Goal: Task Accomplishment & Management: Manage account settings

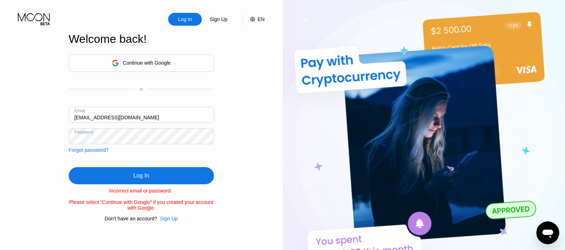
drag, startPoint x: 0, startPoint y: 0, endPoint x: 132, endPoint y: 114, distance: 174.7
click at [132, 114] on input "phillipcoddy@colonycapitals.org" at bounding box center [141, 115] width 145 height 16
paste input "krystaljqc@gmail.com"
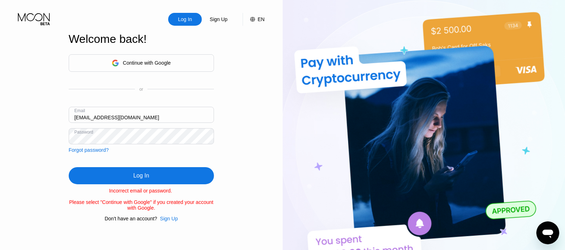
type input "krystaljqc@gmail.com"
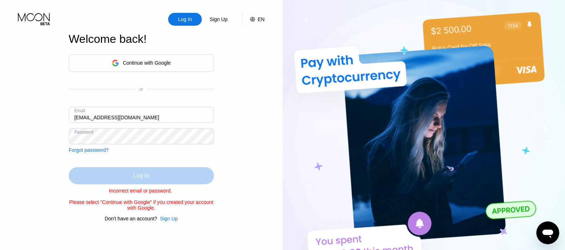
click at [146, 176] on div "Log In" at bounding box center [141, 175] width 16 height 7
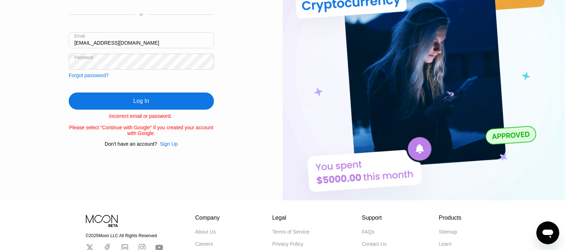
scroll to position [74, 0]
click at [90, 73] on div "Forgot password?" at bounding box center [89, 76] width 40 height 6
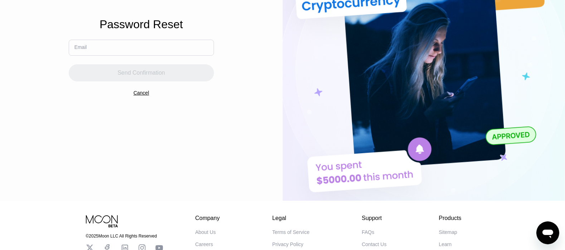
click at [151, 52] on input "text" at bounding box center [141, 48] width 145 height 16
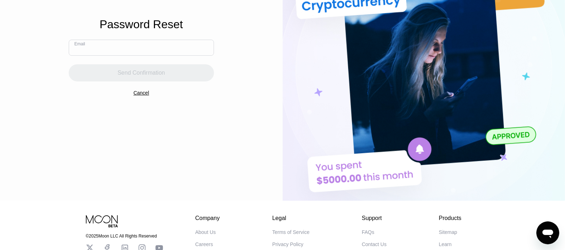
paste input "krystaljqc@gmail.com"
click at [80, 49] on input "krystaljqc@gmail.com" at bounding box center [141, 48] width 145 height 16
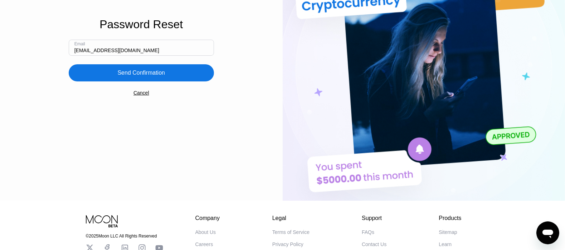
type input "krystaljqc@gmail.com"
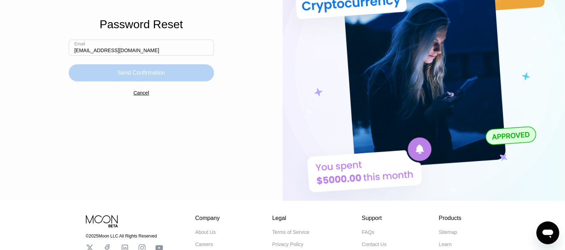
click at [112, 66] on div "Send Confirmation" at bounding box center [141, 72] width 145 height 17
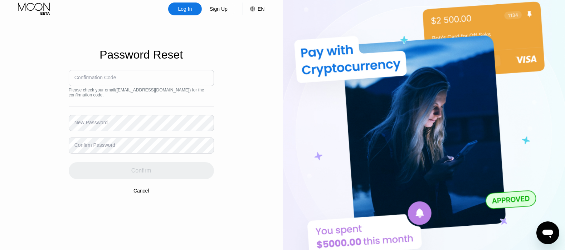
scroll to position [0, 0]
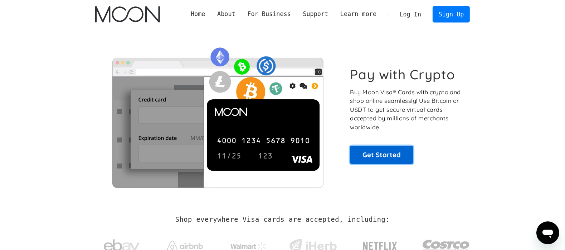
click at [373, 152] on link "Get Started" at bounding box center [381, 155] width 63 height 18
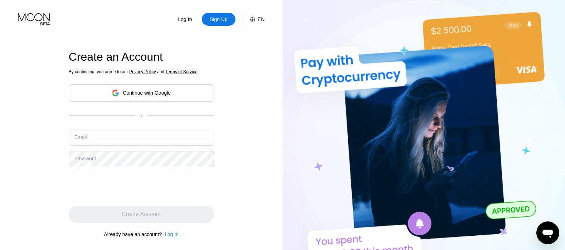
click at [186, 17] on div "Log In" at bounding box center [184, 19] width 15 height 7
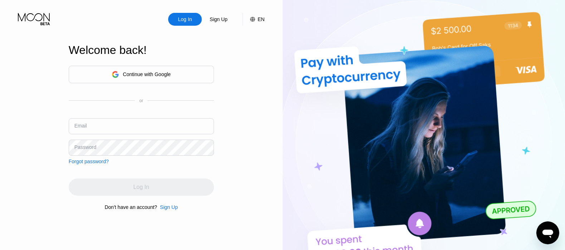
click at [153, 73] on div "Continue with Google" at bounding box center [147, 75] width 48 height 6
click at [152, 73] on div "Continue with Google" at bounding box center [147, 75] width 48 height 6
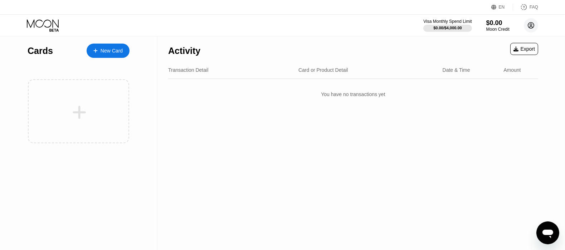
click at [531, 28] on circle at bounding box center [531, 25] width 14 height 14
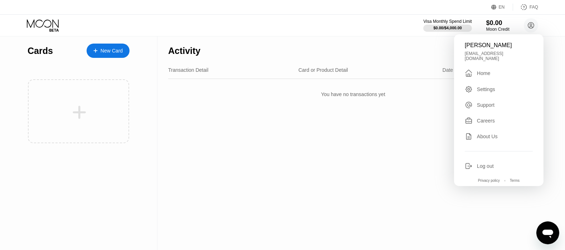
click at [492, 69] on div " Home" at bounding box center [499, 73] width 68 height 9
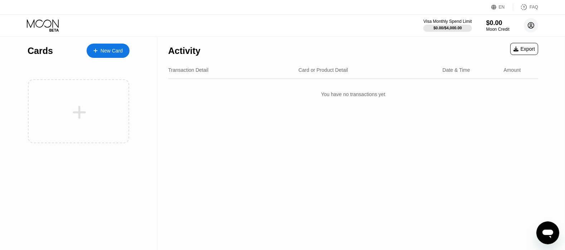
click at [536, 26] on circle at bounding box center [531, 25] width 14 height 14
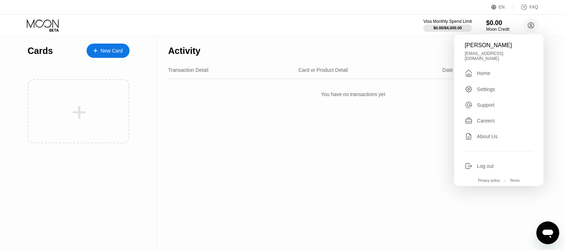
click at [485, 88] on div "Settings" at bounding box center [486, 90] width 18 height 6
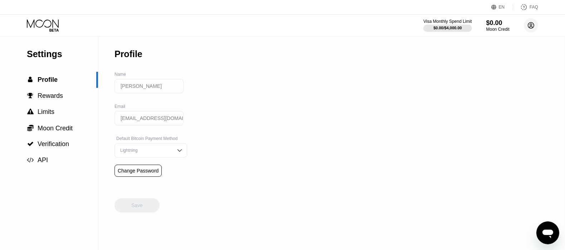
click at [528, 22] on circle at bounding box center [531, 25] width 14 height 14
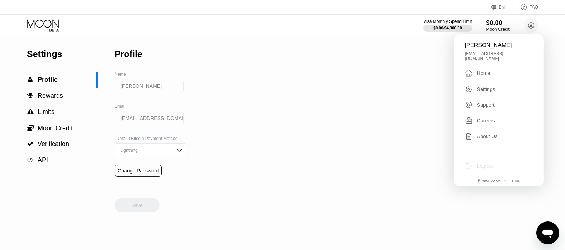
click at [479, 163] on div "Log out" at bounding box center [485, 166] width 17 height 6
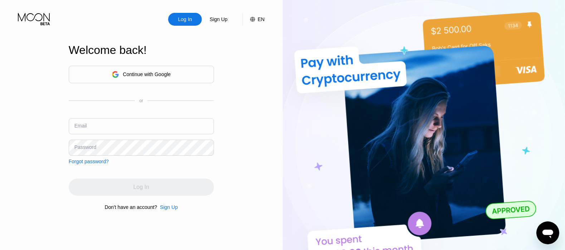
drag, startPoint x: 0, startPoint y: 0, endPoint x: 117, endPoint y: 127, distance: 172.9
paste input "br.davies112@yahoo.com"
type input "br.davies112@yahoo.com"
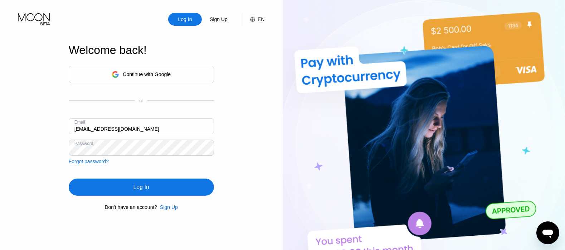
click at [144, 190] on div "Log In" at bounding box center [141, 187] width 16 height 7
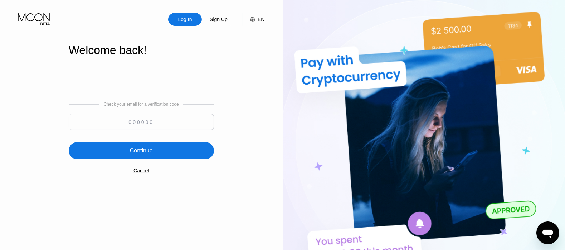
click at [146, 122] on input at bounding box center [141, 122] width 145 height 16
paste input "450905"
type input "450905"
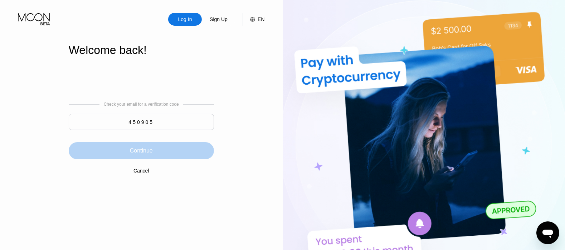
click at [145, 154] on div "Continue" at bounding box center [141, 150] width 23 height 7
